Goal: Navigation & Orientation: Find specific page/section

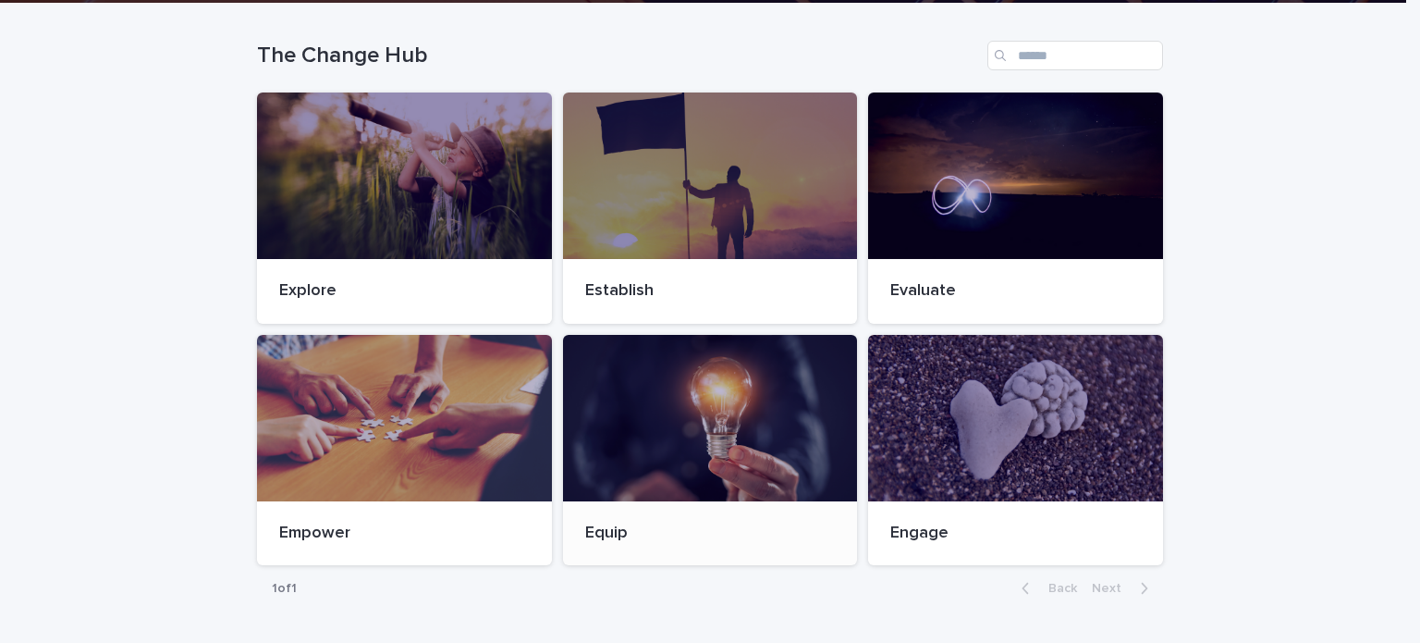
scroll to position [394, 0]
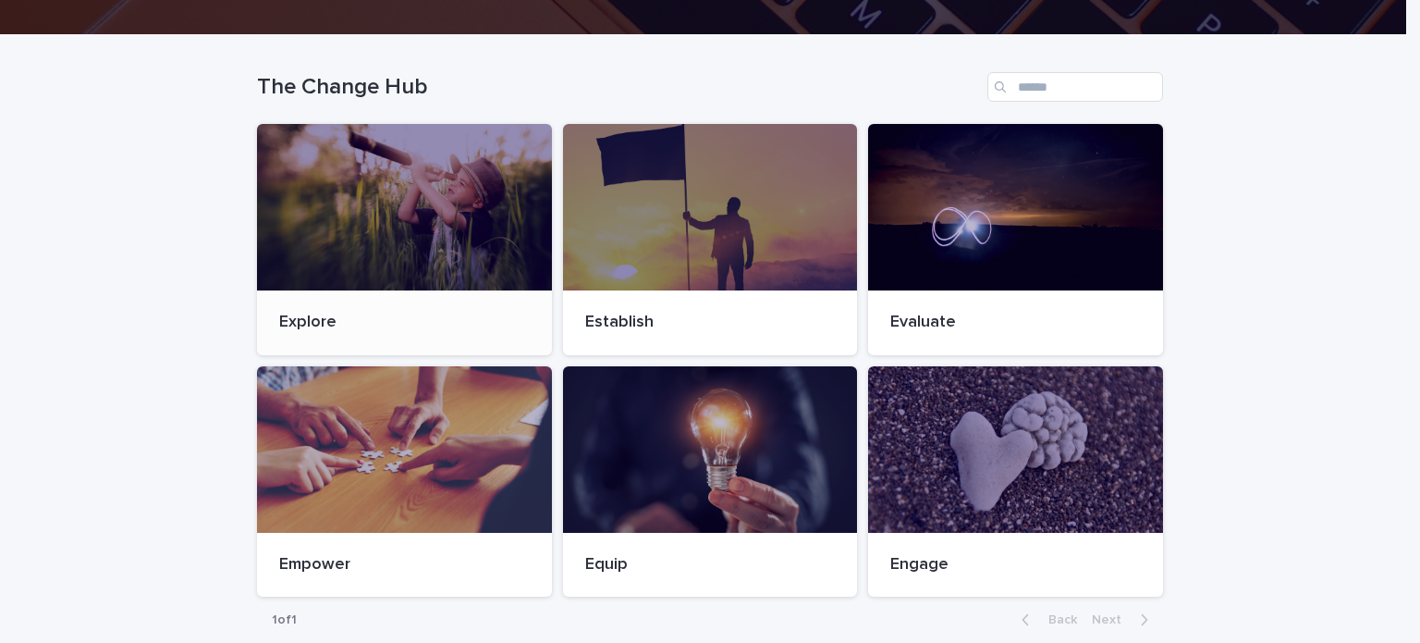
click at [438, 218] on div at bounding box center [404, 207] width 295 height 166
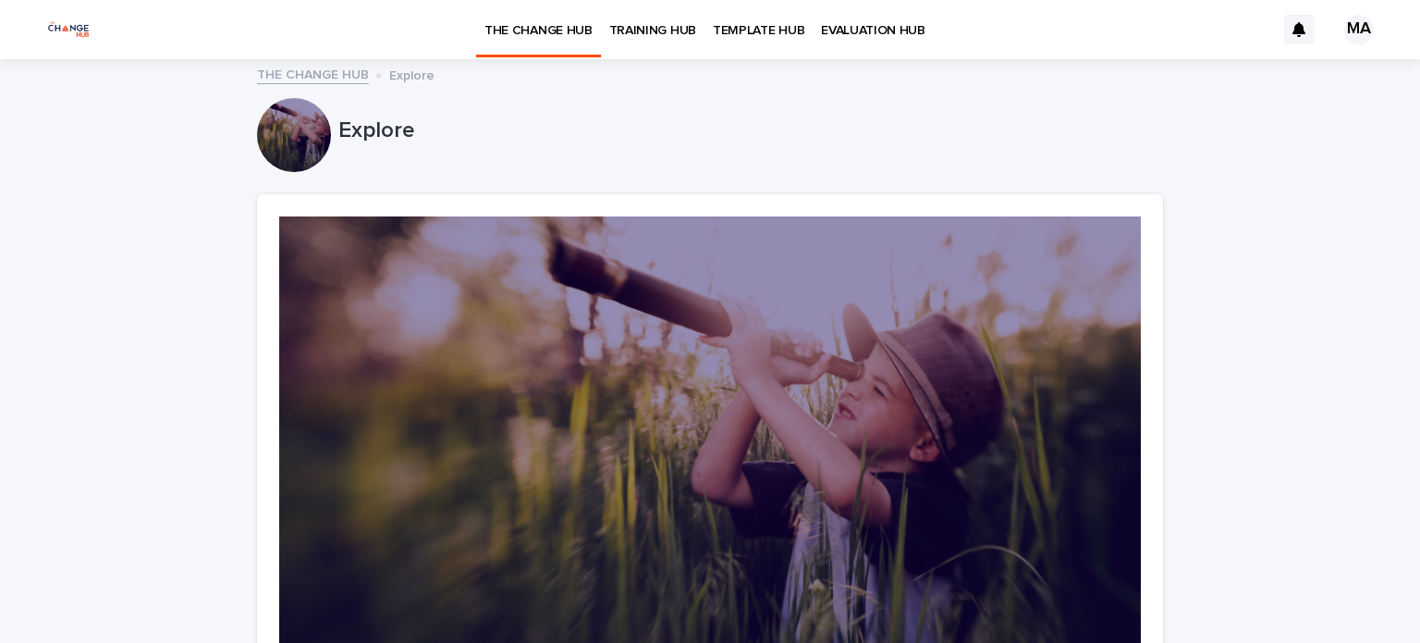
click at [640, 37] on p "TRAINING HUB" at bounding box center [652, 19] width 87 height 39
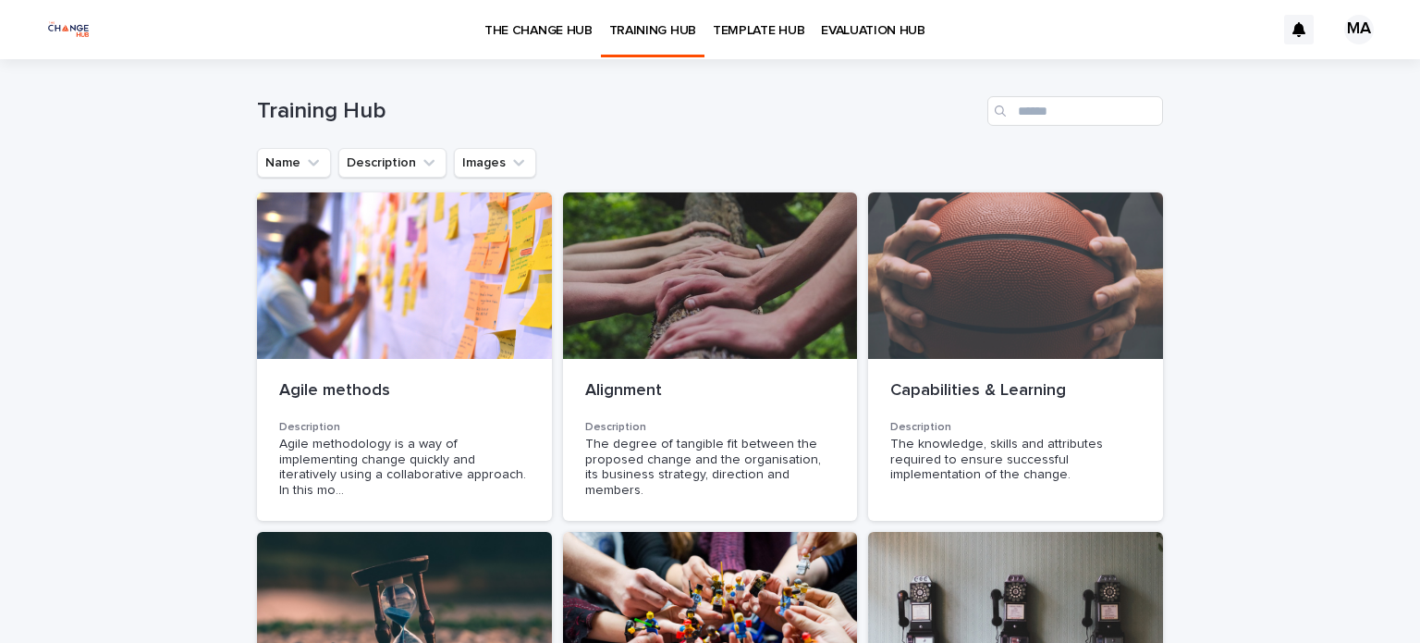
click at [756, 28] on p "TEMPLATE HUB" at bounding box center [759, 19] width 92 height 39
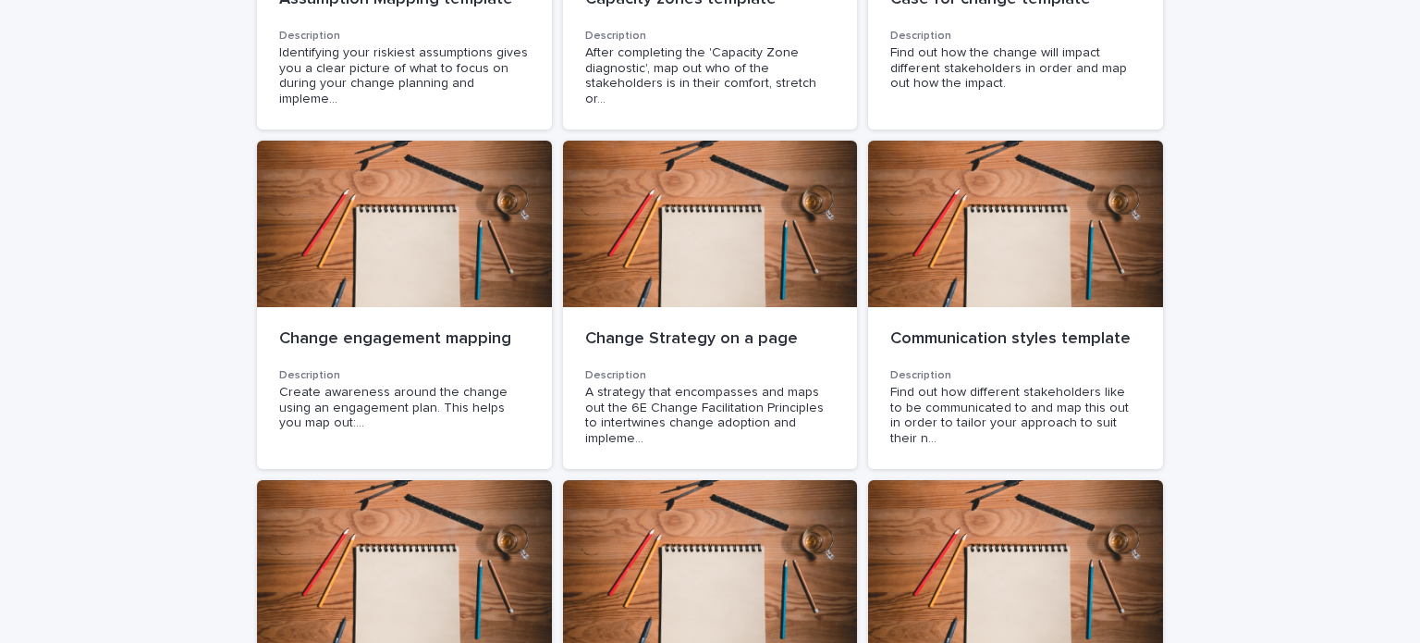
scroll to position [277, 0]
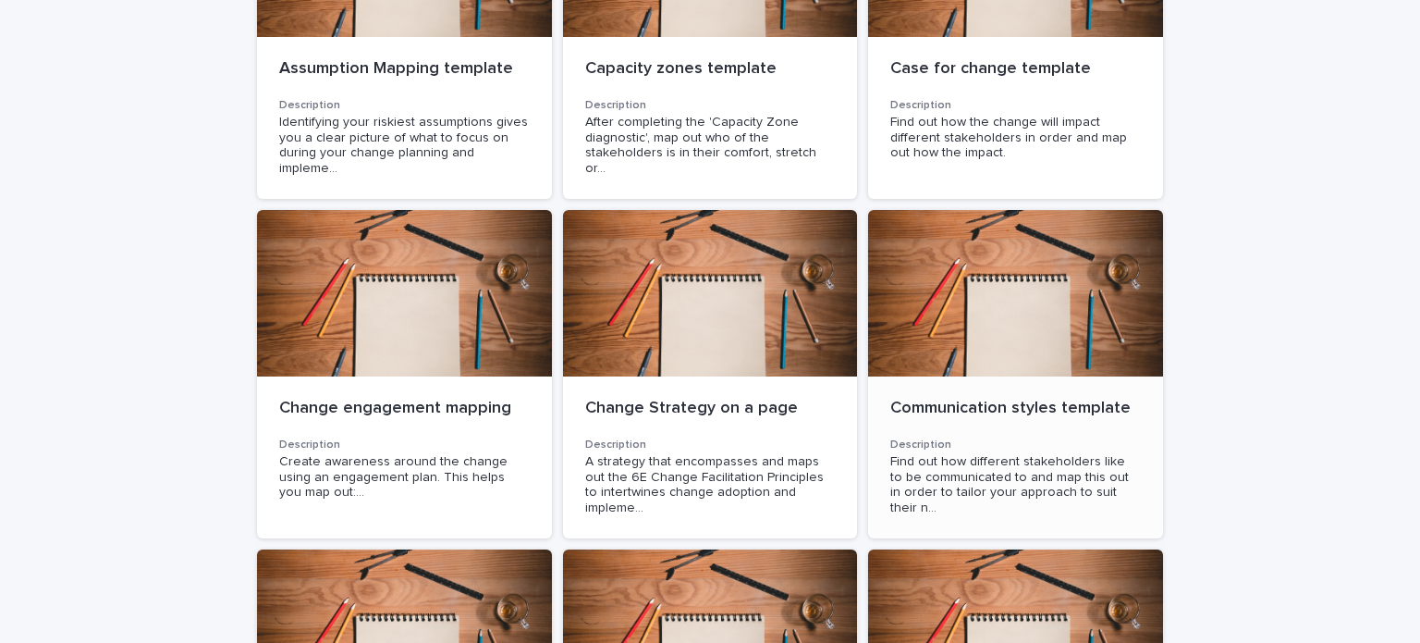
click at [1010, 301] on div at bounding box center [1015, 293] width 295 height 166
